Goal: Navigation & Orientation: Find specific page/section

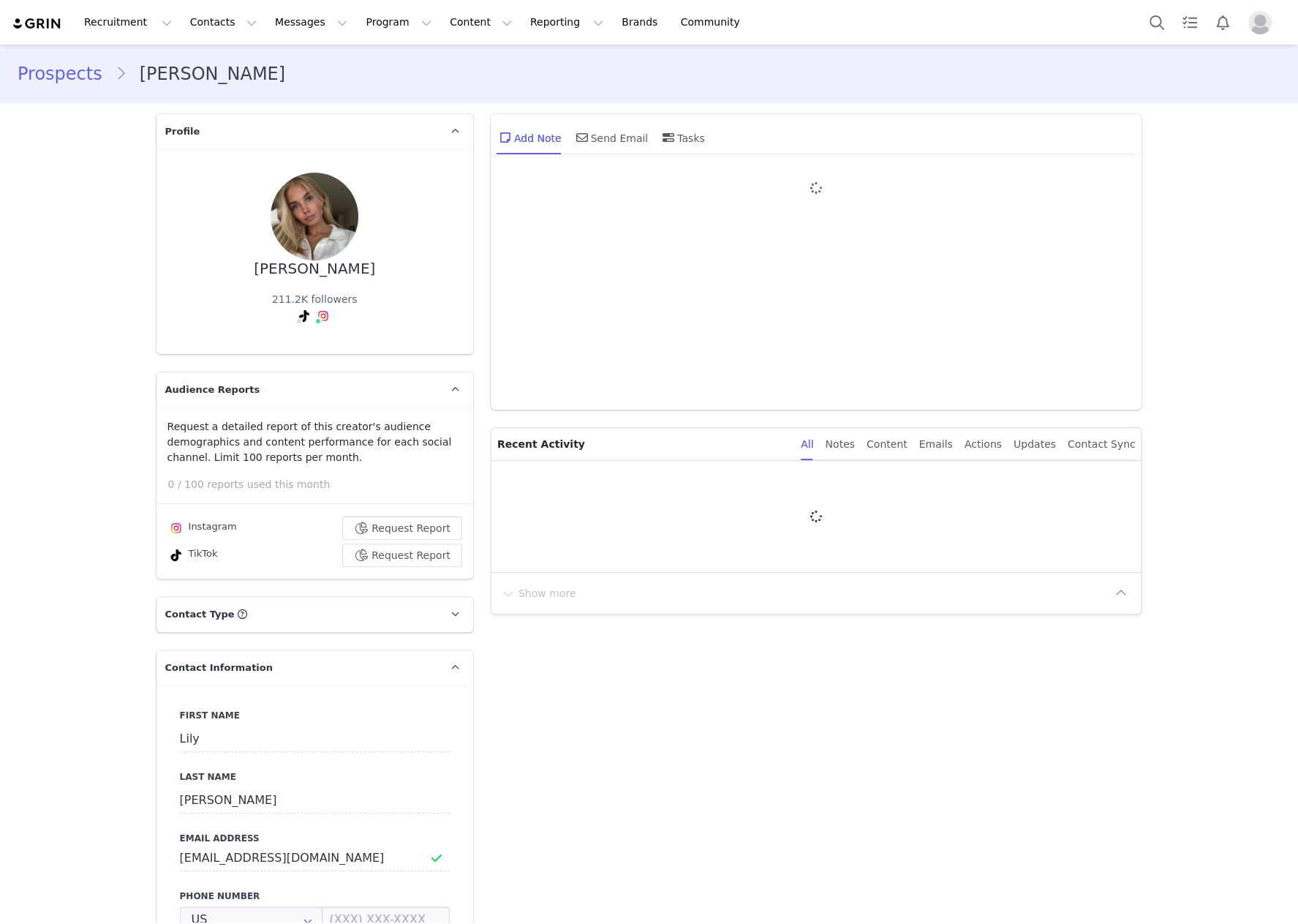
type input "+1 ([GEOGRAPHIC_DATA])"
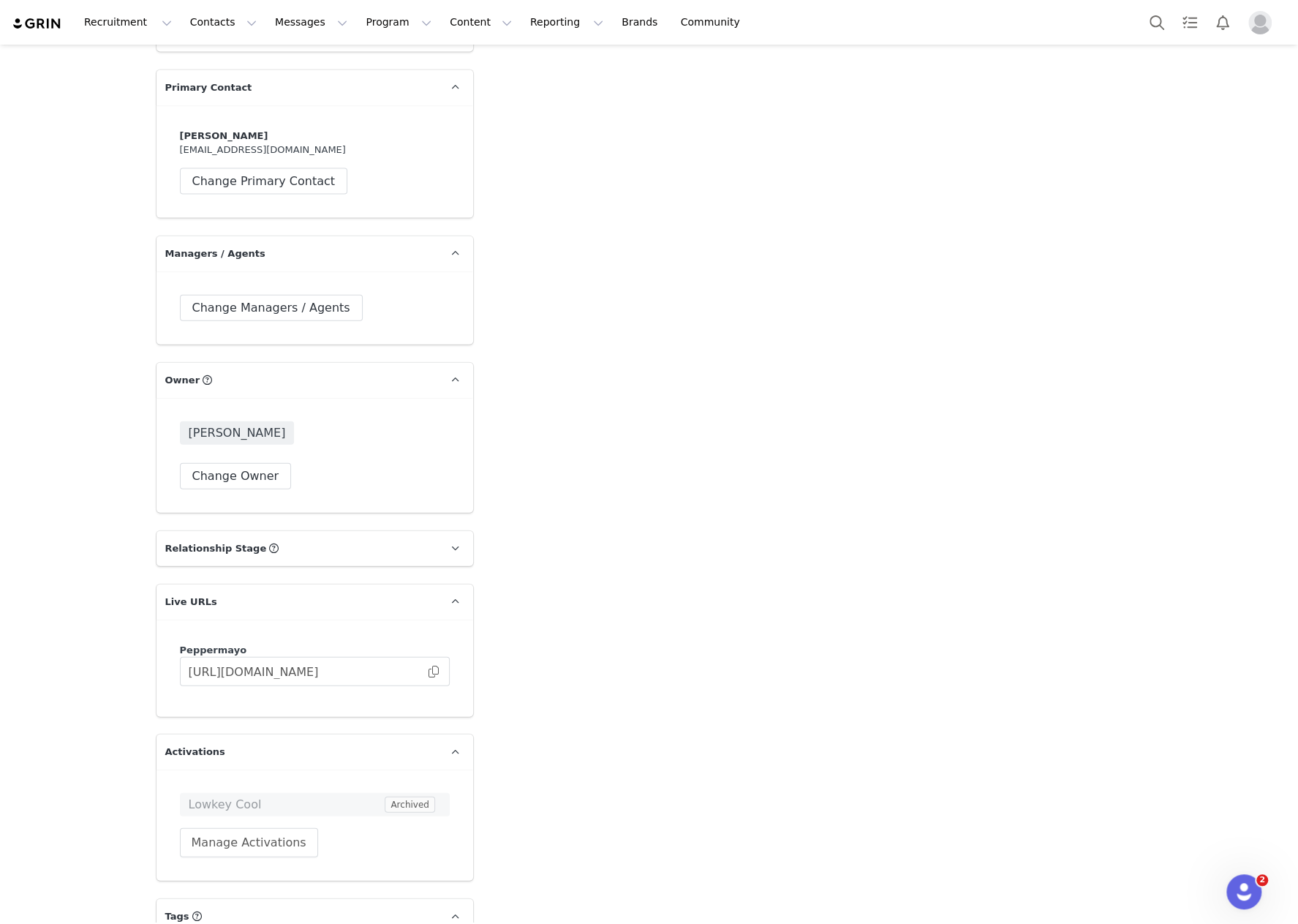
scroll to position [2304, 0]
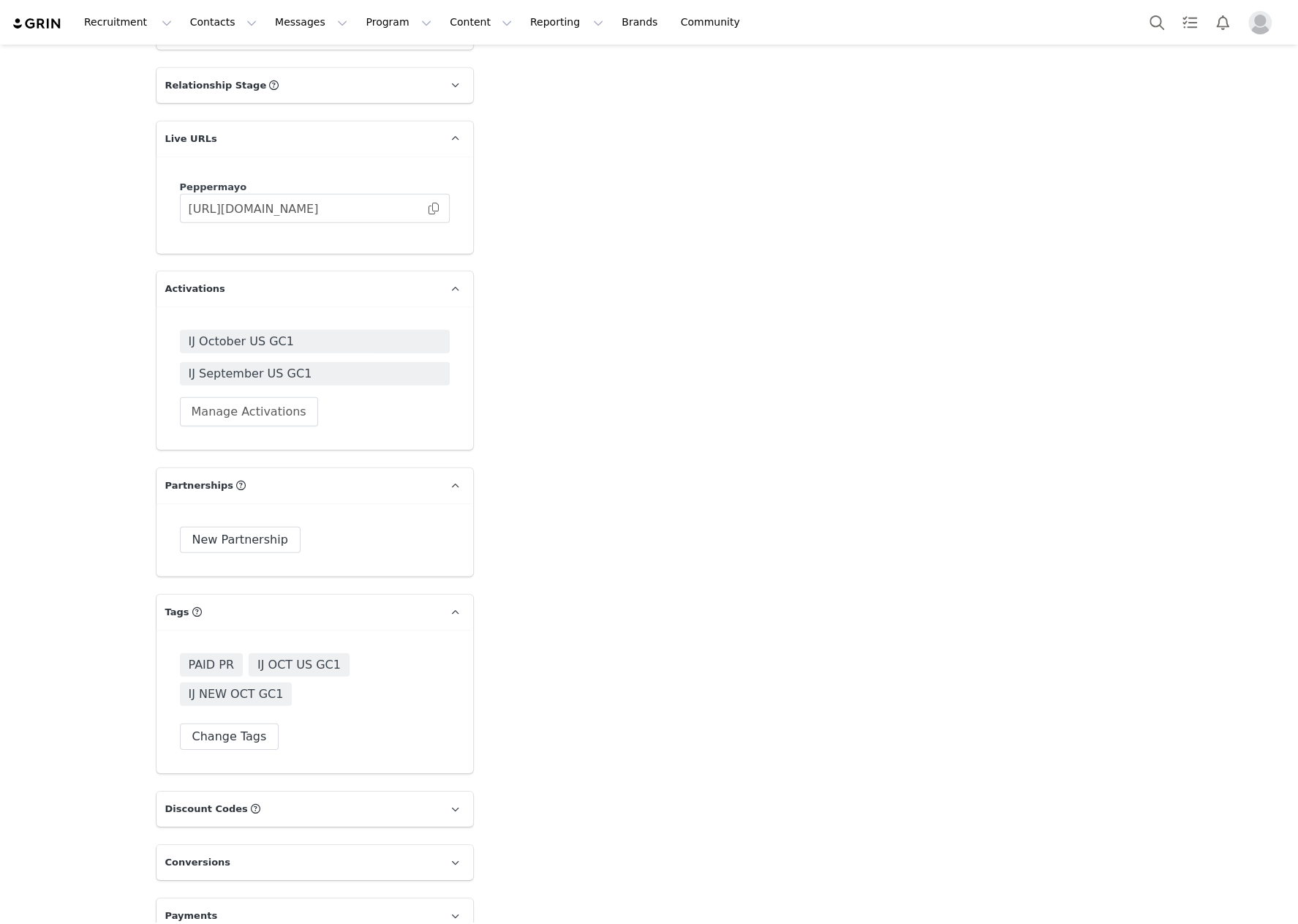
scroll to position [2708, 0]
